Goal: Find specific page/section: Find specific page/section

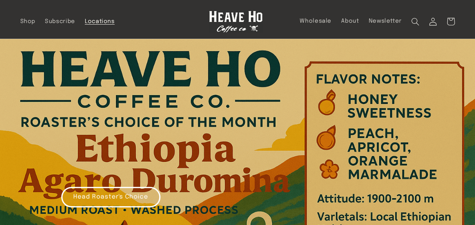
click at [115, 25] on span "Locations" at bounding box center [100, 21] width 30 height 7
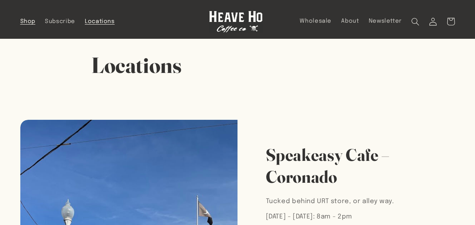
click at [35, 25] on span "Shop" at bounding box center [27, 21] width 15 height 7
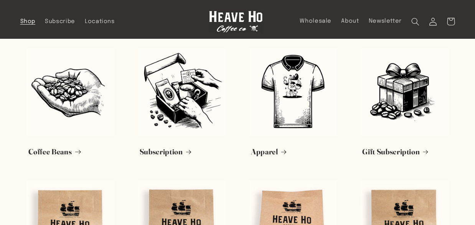
click at [74, 147] on link "Coffee Beans" at bounding box center [70, 152] width 84 height 10
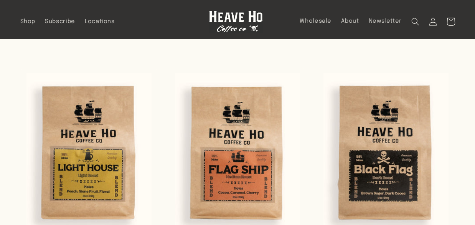
click at [448, 18] on icon at bounding box center [450, 21] width 19 height 19
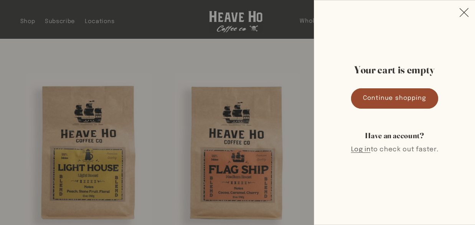
click at [463, 14] on icon "Close" at bounding box center [464, 13] width 10 height 10
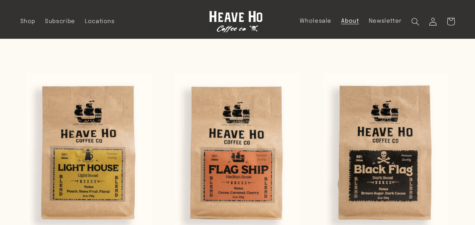
click at [341, 18] on span "About" at bounding box center [350, 21] width 18 height 7
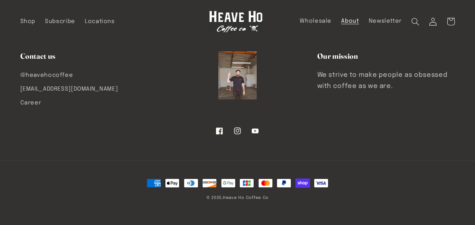
scroll to position [725, 0]
click at [118, 96] on link "[EMAIL_ADDRESS][DOMAIN_NAME]" at bounding box center [69, 89] width 98 height 14
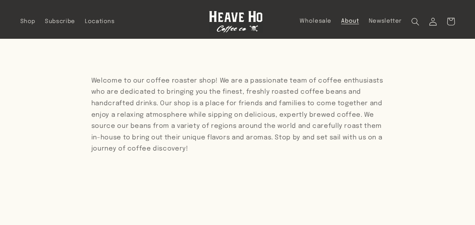
scroll to position [0, 0]
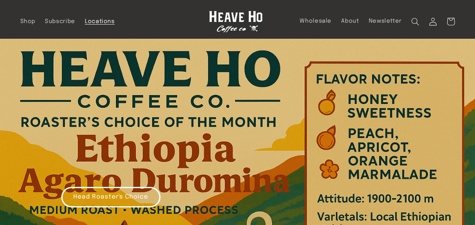
click at [115, 25] on span "Locations" at bounding box center [100, 21] width 30 height 7
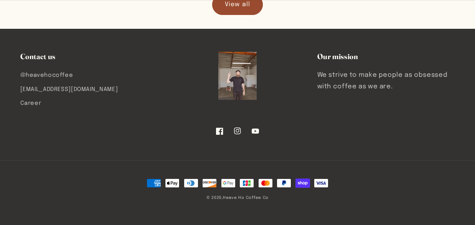
scroll to position [1193, 0]
